Goal: Task Accomplishment & Management: Manage account settings

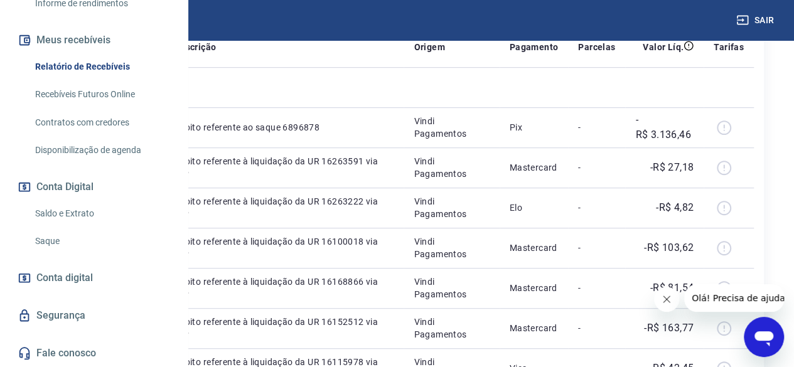
scroll to position [314, 0]
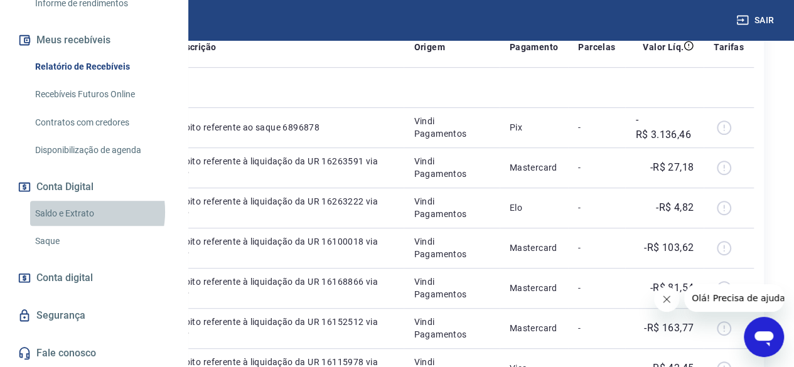
click at [67, 212] on link "Saldo e Extrato" at bounding box center [101, 214] width 143 height 26
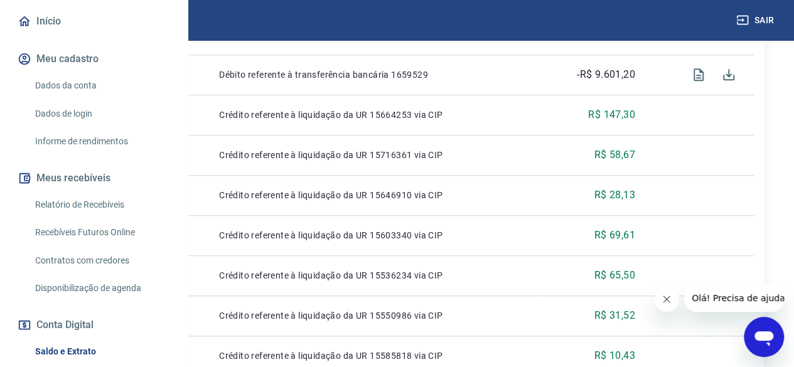
scroll to position [126, 0]
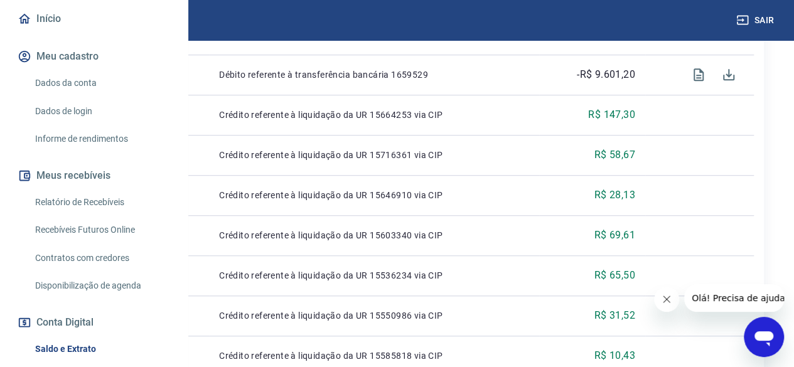
click at [67, 215] on link "Relatório de Recebíveis" at bounding box center [101, 203] width 143 height 26
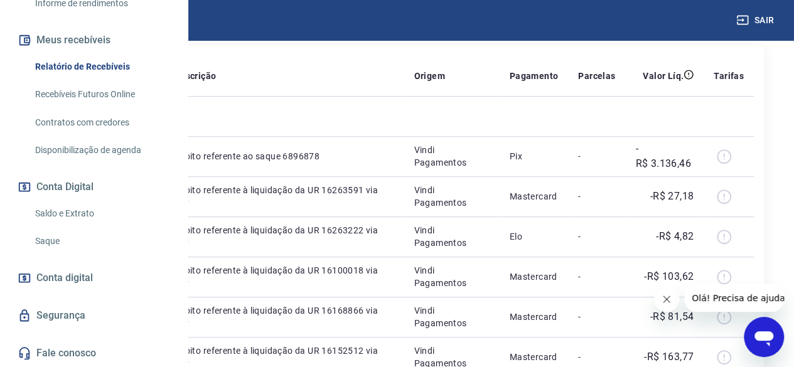
scroll to position [251, 0]
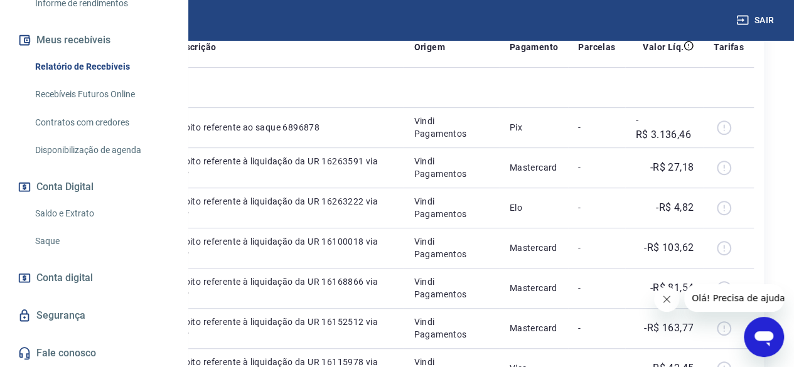
click at [71, 277] on span "Conta digital" at bounding box center [64, 278] width 57 height 18
